Goal: Task Accomplishment & Management: Complete application form

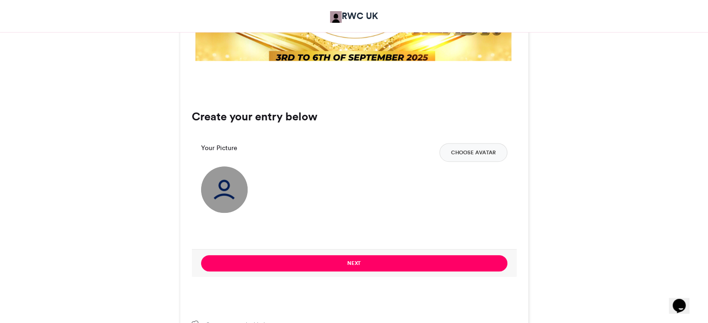
scroll to position [558, 0]
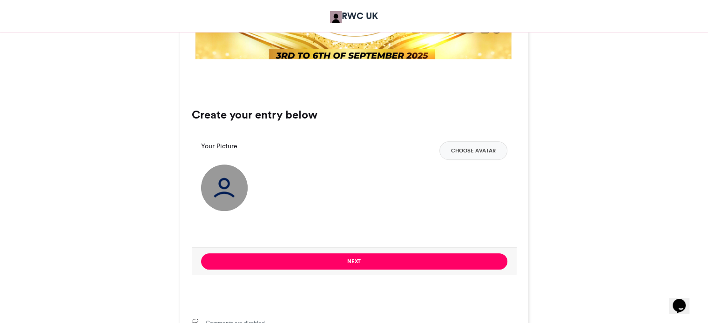
drag, startPoint x: 221, startPoint y: 180, endPoint x: 237, endPoint y: 184, distance: 16.8
click at [221, 180] on img at bounding box center [224, 188] width 47 height 47
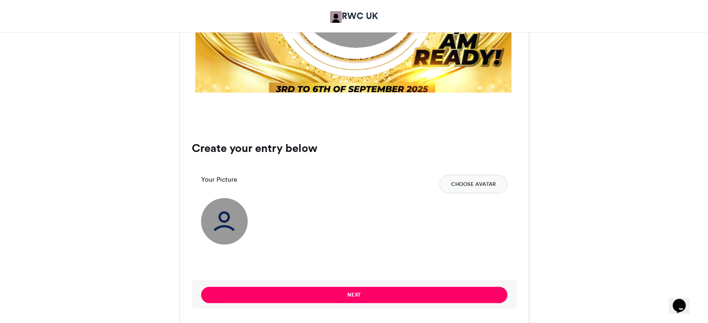
scroll to position [605, 0]
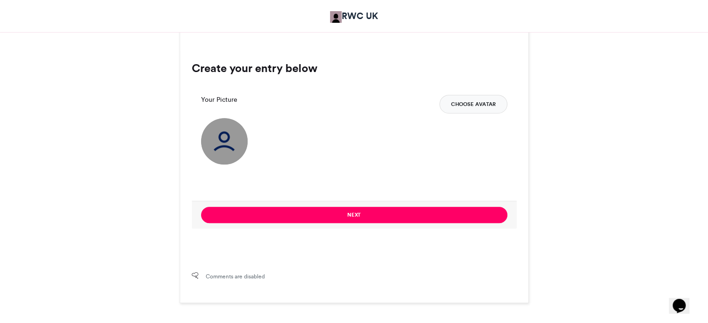
click at [462, 105] on button "Choose Avatar" at bounding box center [473, 104] width 68 height 19
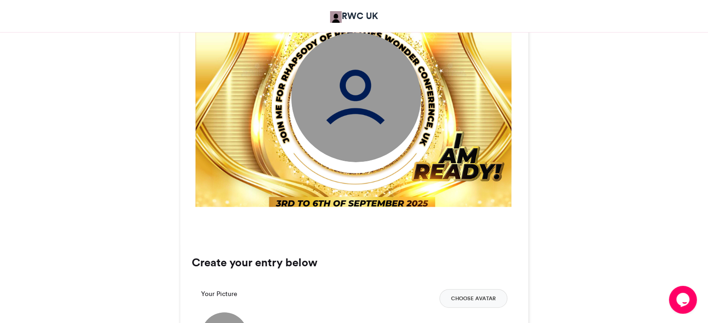
scroll to position [465, 0]
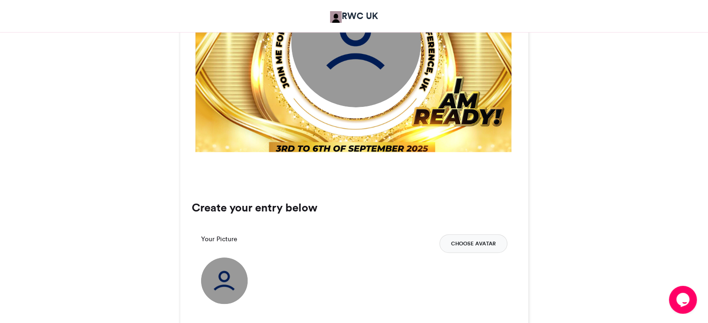
click at [471, 243] on button "Choose Avatar" at bounding box center [473, 244] width 68 height 19
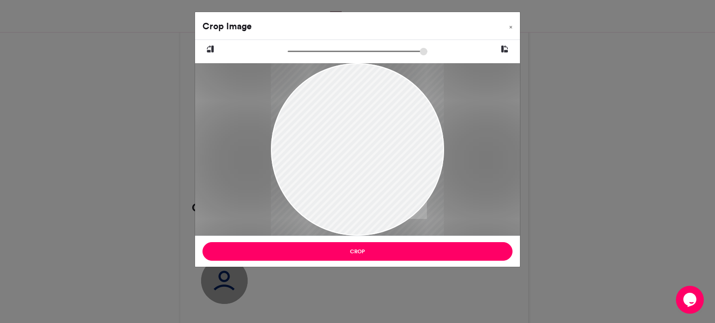
drag, startPoint x: 407, startPoint y: 193, endPoint x: 414, endPoint y: 201, distance: 10.5
click at [414, 201] on div at bounding box center [357, 156] width 173 height 187
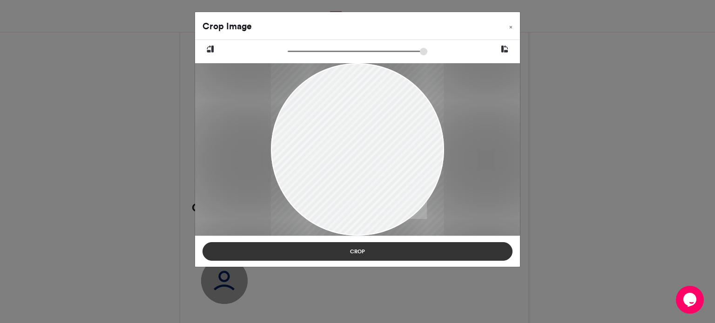
click at [411, 253] on button "Crop" at bounding box center [357, 251] width 310 height 19
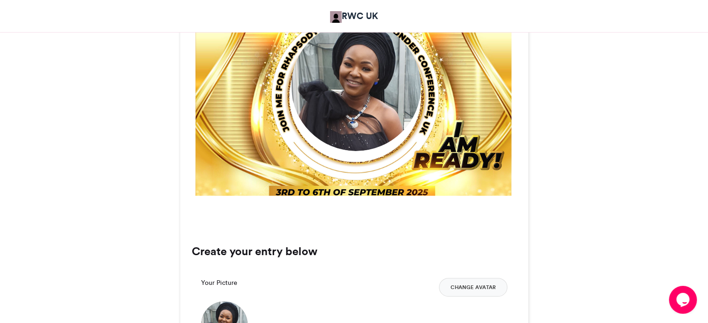
scroll to position [419, 0]
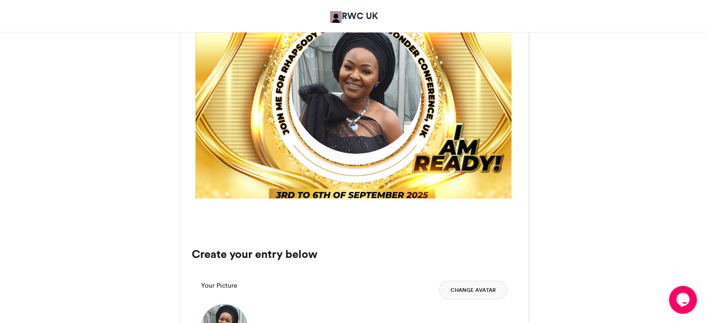
click at [476, 293] on button "Change Avatar" at bounding box center [473, 290] width 68 height 19
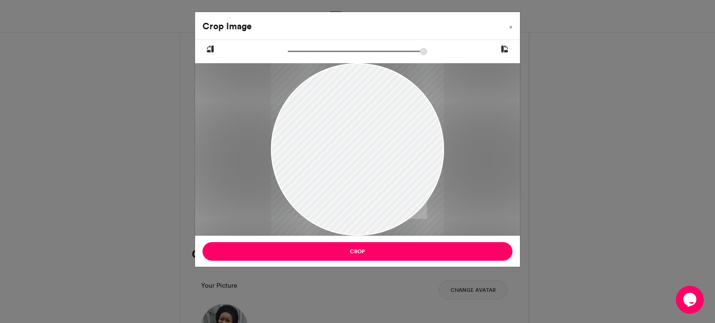
drag, startPoint x: 386, startPoint y: 148, endPoint x: 383, endPoint y: 154, distance: 7.3
click at [383, 154] on div at bounding box center [357, 156] width 173 height 187
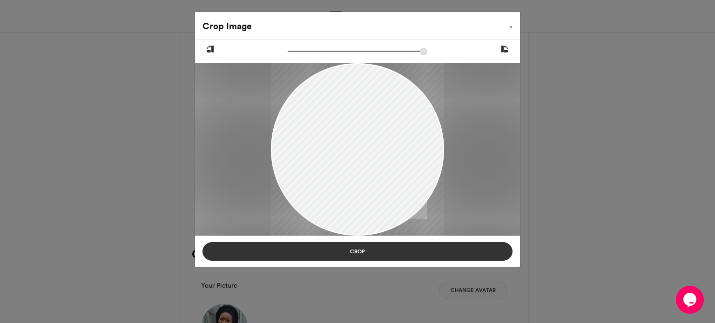
click at [402, 249] on button "Crop" at bounding box center [357, 251] width 310 height 19
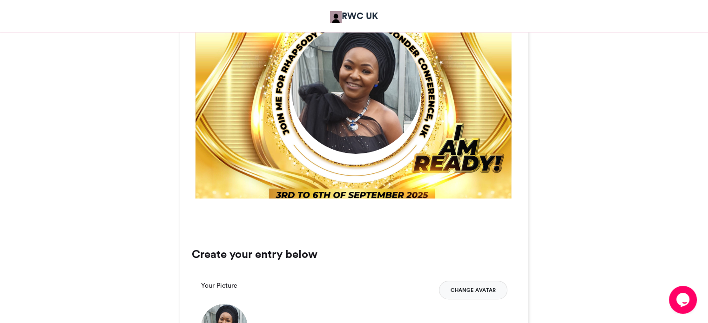
click at [473, 291] on button "Change Avatar" at bounding box center [473, 290] width 68 height 19
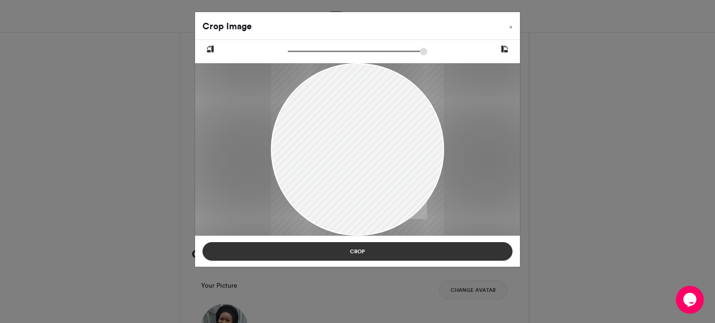
click at [370, 252] on button "Crop" at bounding box center [357, 251] width 310 height 19
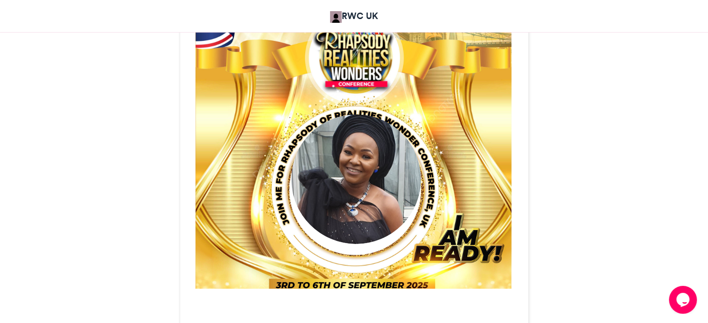
scroll to position [326, 0]
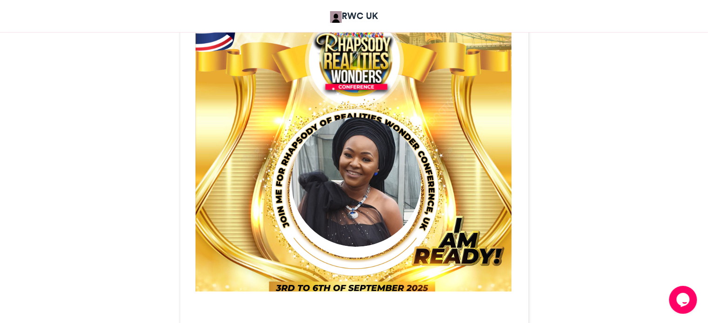
click at [357, 172] on img at bounding box center [356, 182] width 130 height 130
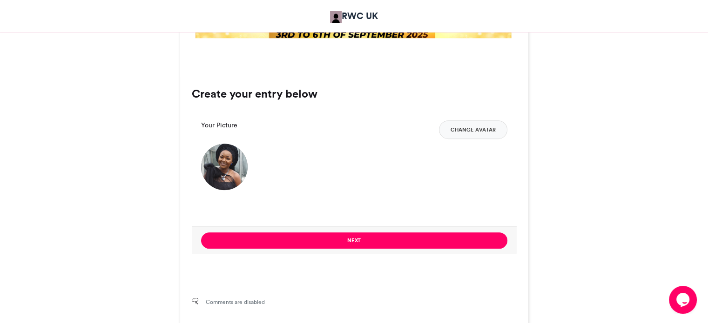
scroll to position [605, 0]
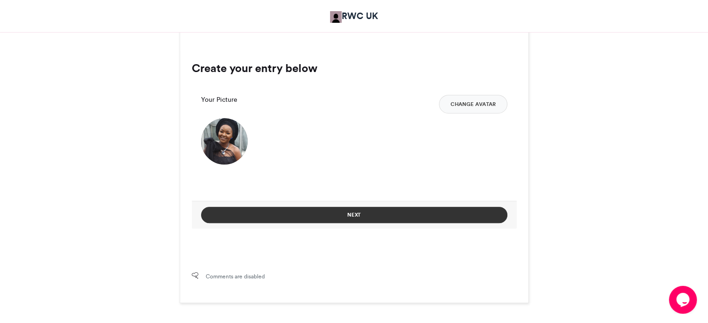
click at [374, 212] on button "Next" at bounding box center [354, 215] width 306 height 16
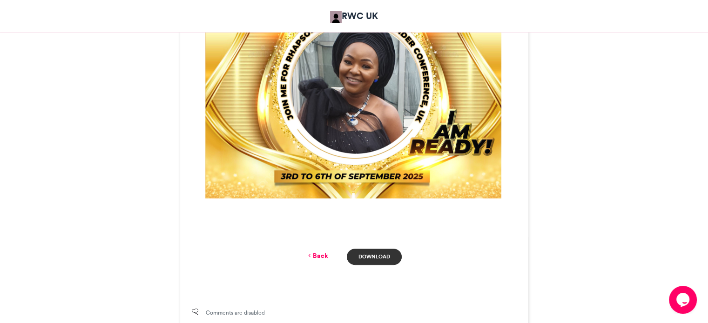
scroll to position [382, 0]
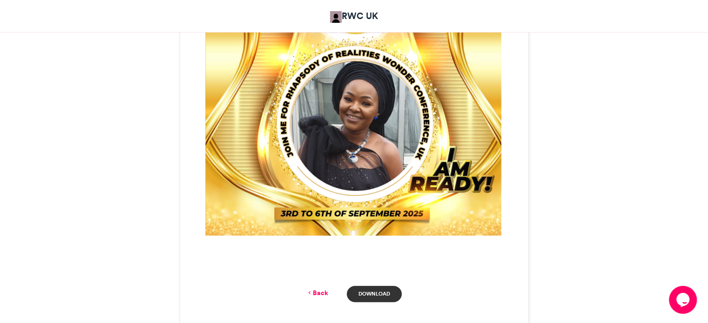
click at [374, 294] on link "Download" at bounding box center [374, 294] width 54 height 16
